Goal: Transaction & Acquisition: Download file/media

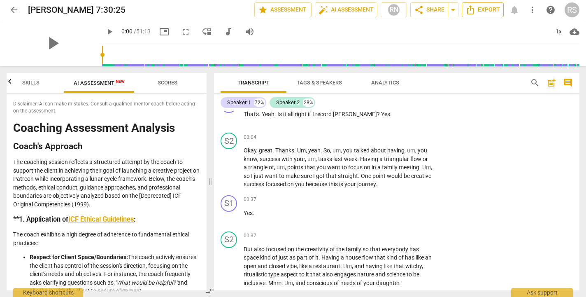
click at [472, 12] on span "Export" at bounding box center [482, 10] width 35 height 10
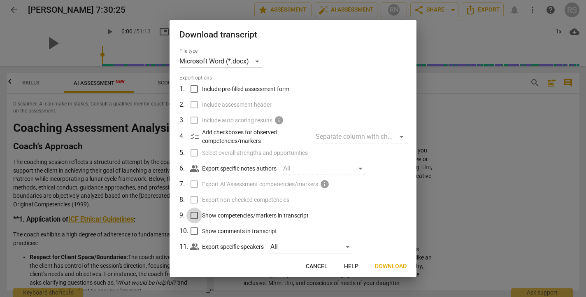
click at [194, 214] on input "Show competencies/markers in transcript" at bounding box center [194, 215] width 16 height 16
checkbox input "true"
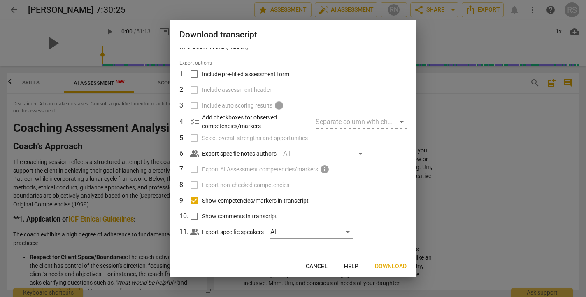
scroll to position [14, 0]
click at [194, 216] on input "Show comments in transcript" at bounding box center [194, 217] width 16 height 16
checkbox input "true"
click at [192, 75] on input "Include pre-filled assessment form" at bounding box center [194, 75] width 16 height 16
checkbox input "true"
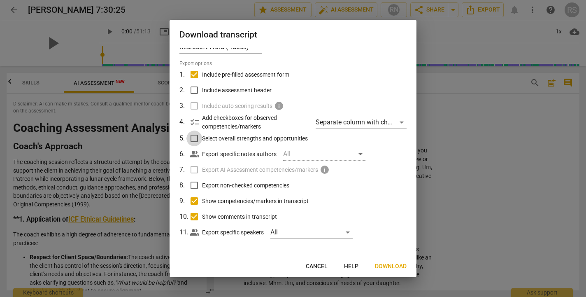
click at [193, 138] on input "Select overall strengths and opportunities" at bounding box center [194, 138] width 16 height 16
checkbox input "true"
click at [193, 91] on input "Include assessment header" at bounding box center [194, 90] width 16 height 16
checkbox input "true"
click at [196, 184] on input "Export non-checked competencies" at bounding box center [194, 185] width 16 height 16
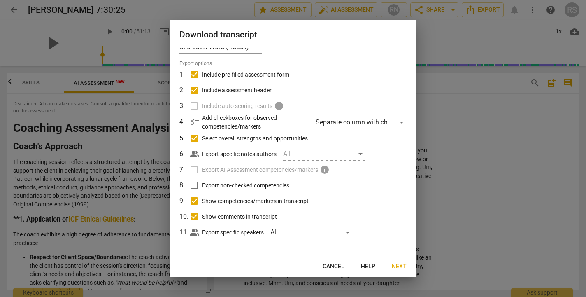
checkbox input "true"
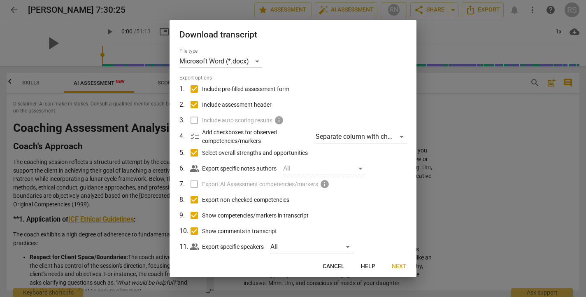
scroll to position [0, 0]
click at [259, 57] on div "Microsoft Word (*.docx)" at bounding box center [220, 61] width 83 height 13
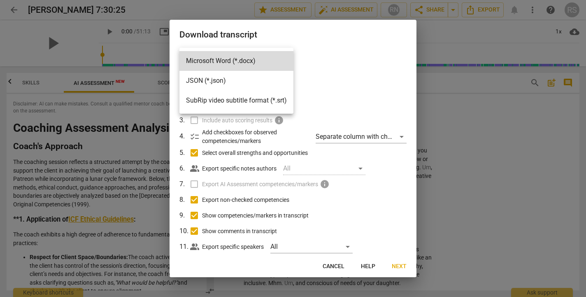
click at [350, 67] on div at bounding box center [293, 148] width 586 height 297
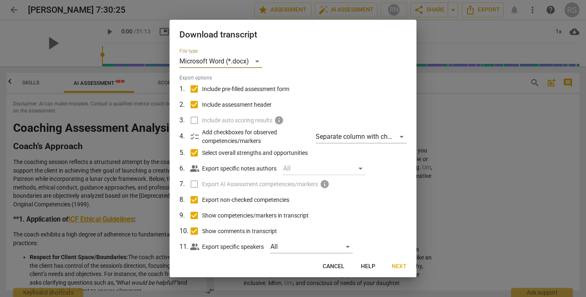
click at [397, 266] on span "Next" at bounding box center [399, 266] width 15 height 8
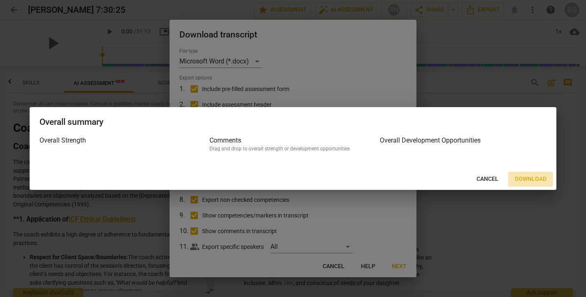
click at [472, 180] on span "Download" at bounding box center [531, 179] width 32 height 8
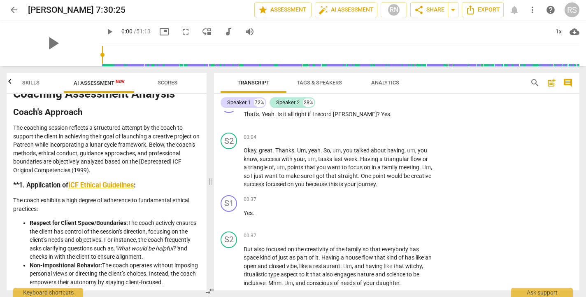
scroll to position [35, 0]
click at [390, 81] on span "Analytics" at bounding box center [385, 82] width 28 height 6
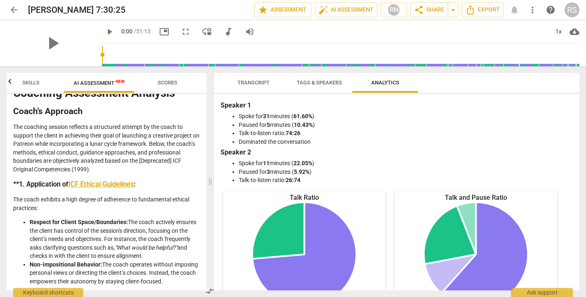
click at [102, 80] on span "AI Assessment New" at bounding box center [99, 83] width 51 height 6
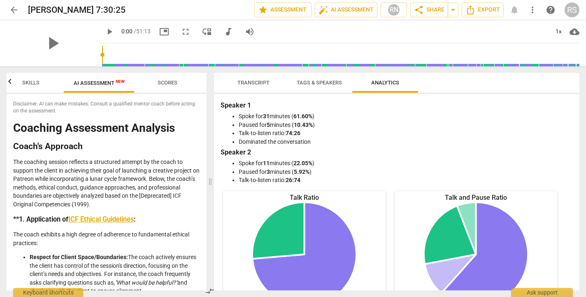
scroll to position [0, 0]
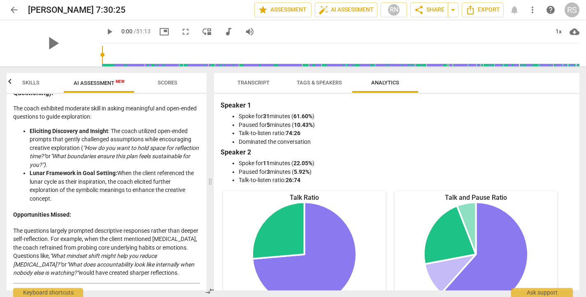
drag, startPoint x: 11, startPoint y: 102, endPoint x: 64, endPoint y: 323, distance: 227.2
click at [64, 0] on html "arrow_back [PERSON_NAME] 7:30:25 edit star Assessment auto_fix_high AI Assessme…" at bounding box center [293, 0] width 586 height 0
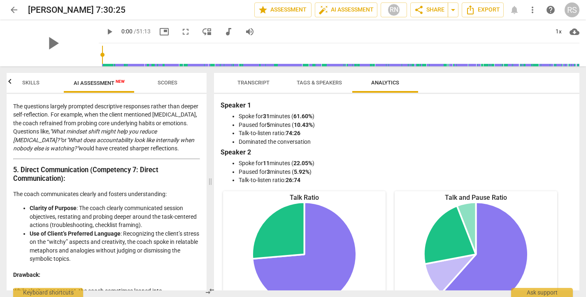
click at [114, 205] on li "Clarity of Purpose : The coach clearly communicated session objectives, restati…" at bounding box center [115, 217] width 170 height 26
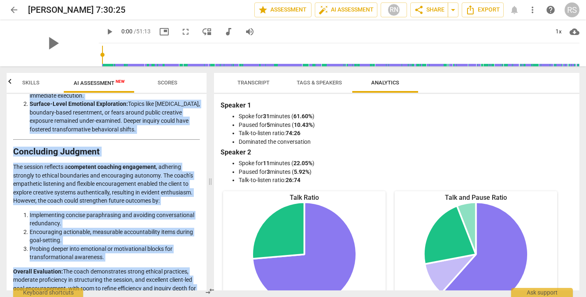
scroll to position [1480, 0]
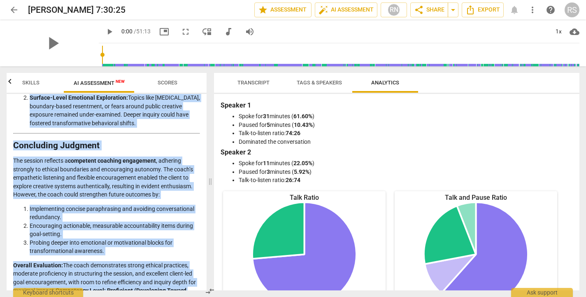
drag, startPoint x: 12, startPoint y: 125, endPoint x: 116, endPoint y: 294, distance: 198.2
click at [116, 294] on div "Outcomes Skills AI Assessment New Scores Disclaimer: AI can make mistakes. Cons…" at bounding box center [105, 181] width 210 height 230
copy div "Loremips Dolorsitam Consecte Adipi'e Seddoeiu Tem incididu utlabor etdolore m a…"
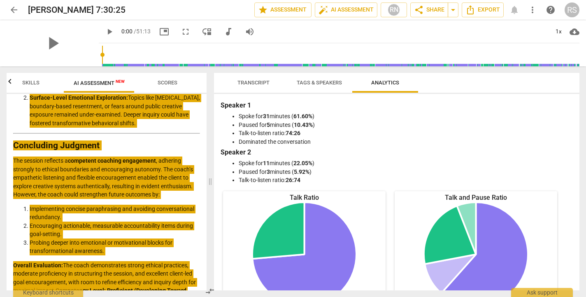
drag, startPoint x: 108, startPoint y: 296, endPoint x: 63, endPoint y: 119, distance: 182.5
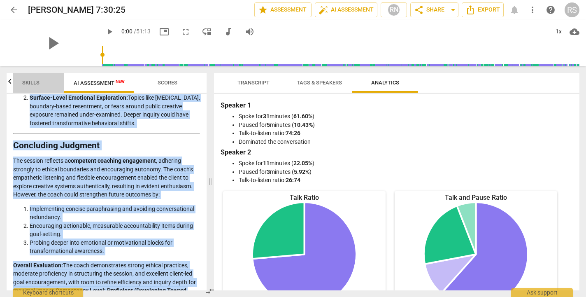
click at [56, 79] on span "Skills" at bounding box center [31, 82] width 66 height 11
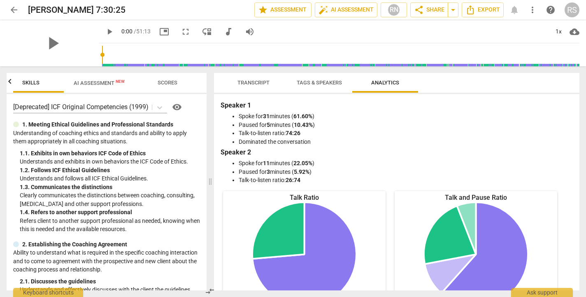
scroll to position [0, 66]
click at [45, 83] on span "Skills" at bounding box center [45, 82] width 17 height 6
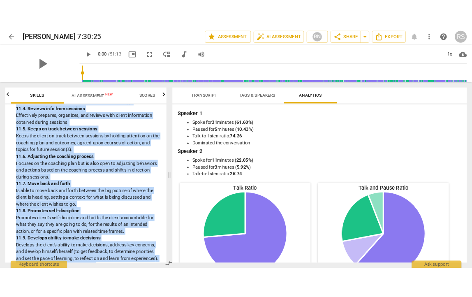
scroll to position [2012, 0]
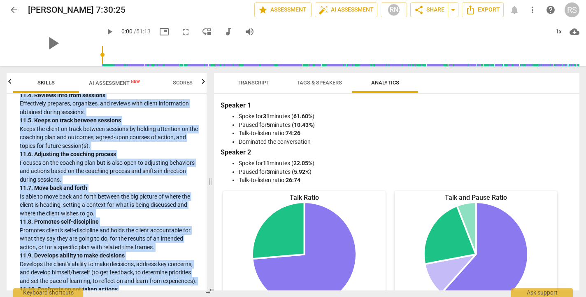
drag, startPoint x: 13, startPoint y: 107, endPoint x: 162, endPoint y: 291, distance: 237.6
click at [162, 291] on div "Outcomes Skills AI Assessment New Scores [Deprecated] ICF Original Competencies…" at bounding box center [105, 181] width 210 height 230
copy div "[Deprecated] ICF Original Competencies (1999) visibility 1. Meeting Ethical Gui…"
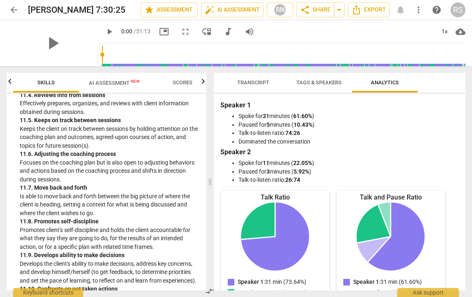
click at [63, 57] on div "play_arrow" at bounding box center [53, 43] width 92 height 46
click at [184, 12] on span "star Assessment" at bounding box center [169, 10] width 50 height 10
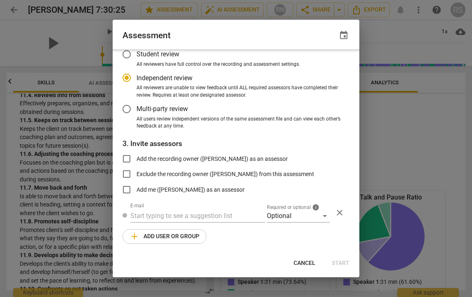
scroll to position [51, 0]
click at [307, 265] on span "Cancel" at bounding box center [305, 263] width 22 height 8
radio input "false"
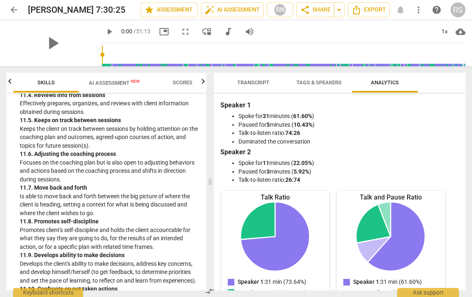
scroll to position [2012, 0]
click at [182, 83] on span "Scores" at bounding box center [183, 82] width 20 height 6
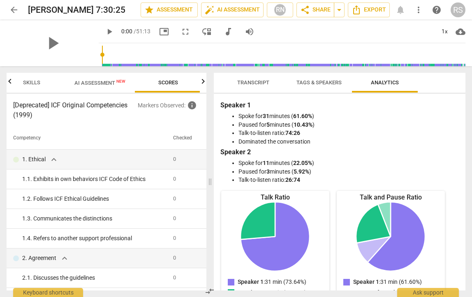
scroll to position [0, 81]
click at [101, 82] on span "AI Assessment New" at bounding box center [99, 83] width 51 height 6
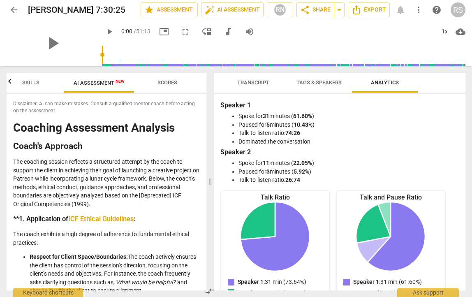
click at [34, 82] on span "Skills" at bounding box center [30, 82] width 17 height 6
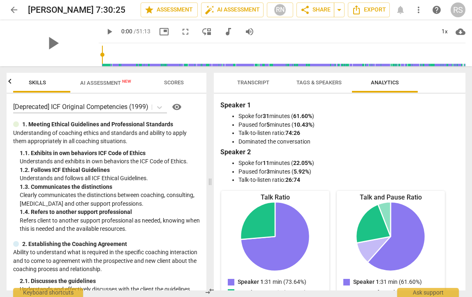
scroll to position [0, 66]
click at [188, 83] on span "Scores" at bounding box center [183, 82] width 20 height 6
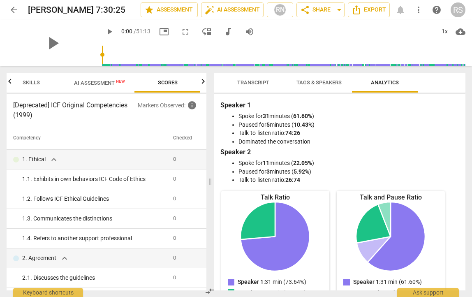
scroll to position [0, 81]
click at [190, 107] on span "info" at bounding box center [192, 105] width 10 height 10
click at [193, 106] on span "info" at bounding box center [192, 105] width 10 height 10
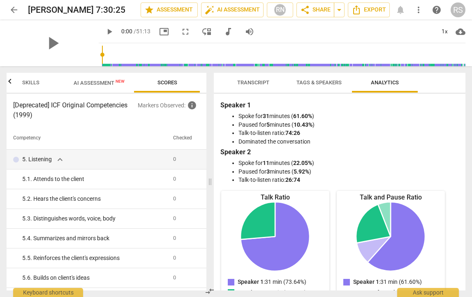
scroll to position [483, 0]
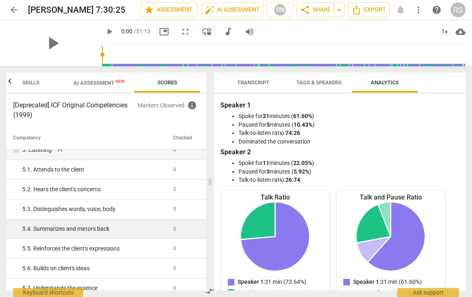
click at [50, 224] on td "5. 4. Summarizes and mirrors back" at bounding box center [88, 229] width 163 height 20
click at [53, 229] on div "5. 4. Summarizes and mirrors back" at bounding box center [94, 229] width 144 height 9
click at [174, 226] on span "0" at bounding box center [174, 228] width 3 height 6
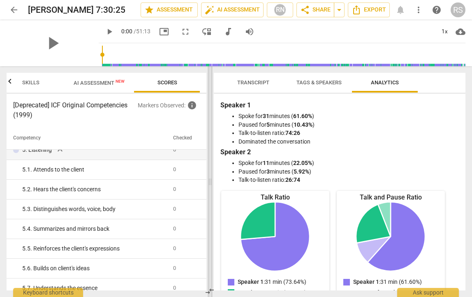
click at [210, 183] on span at bounding box center [210, 181] width 5 height 231
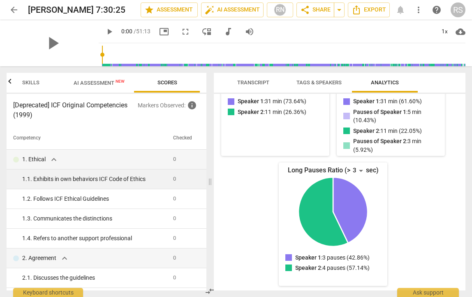
scroll to position [0, 0]
